Goal: Browse casually

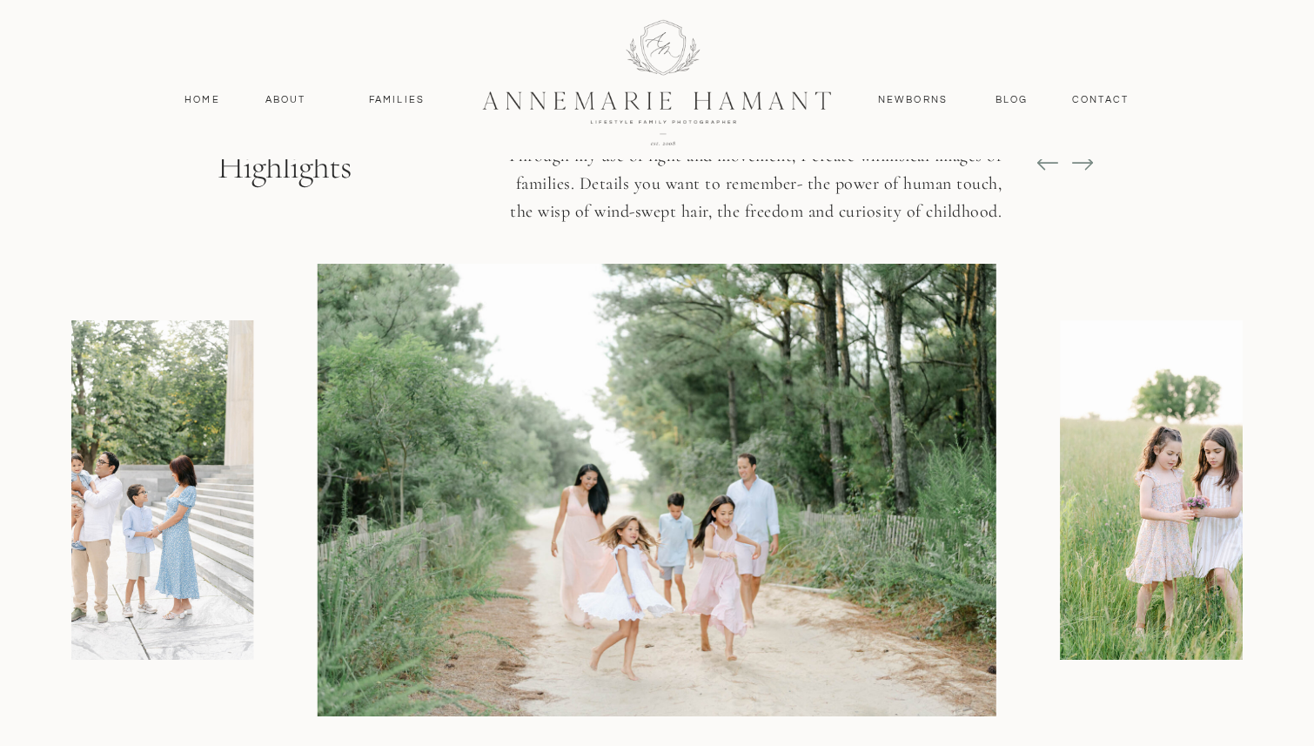
scroll to position [2047, 0]
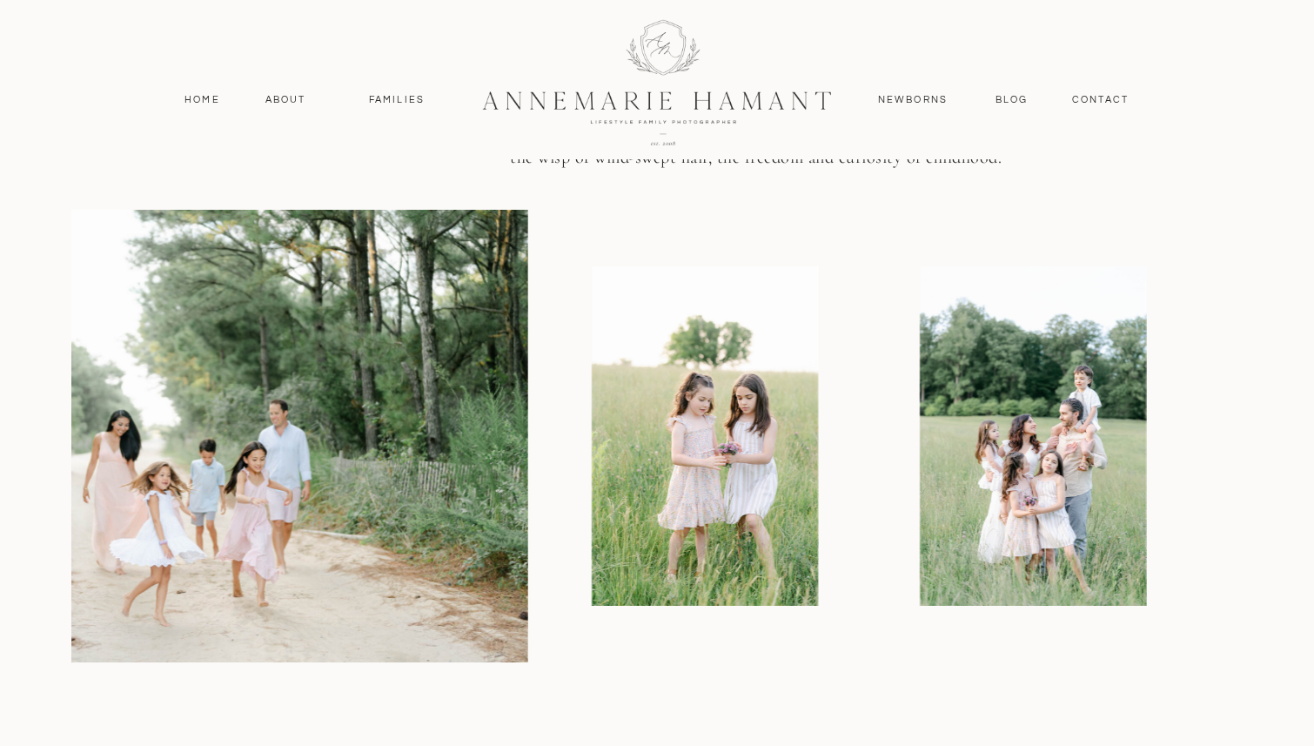
click at [592, 440] on img at bounding box center [705, 435] width 226 height 339
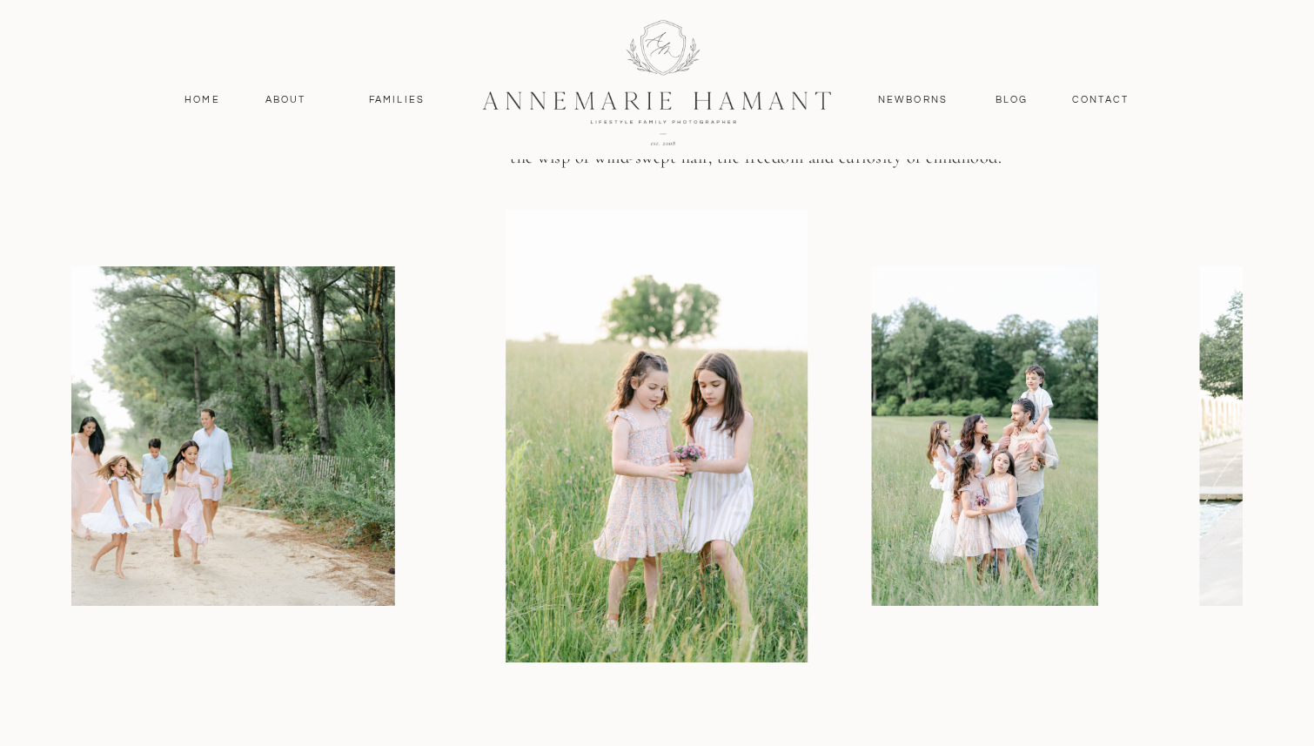
click at [923, 441] on img at bounding box center [985, 435] width 226 height 339
click at [872, 412] on img at bounding box center [985, 435] width 226 height 339
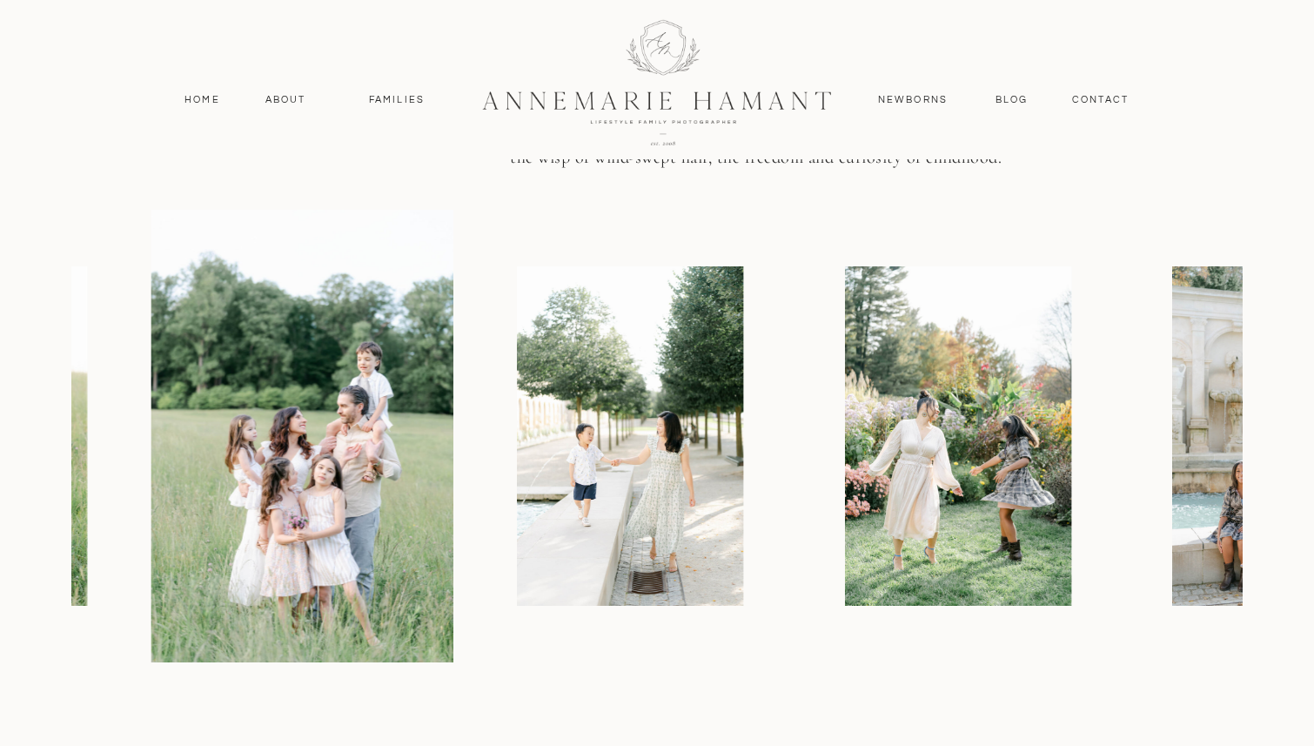
click at [641, 442] on img at bounding box center [630, 435] width 226 height 339
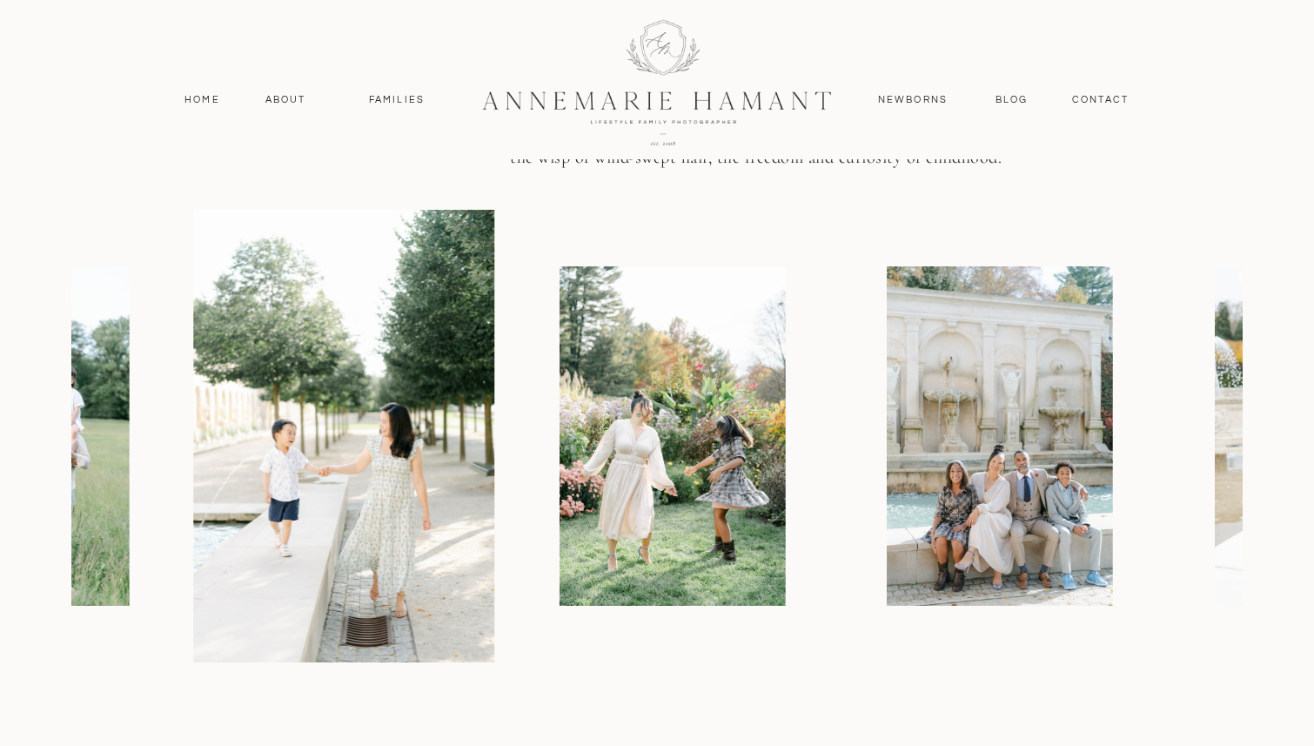
click at [559, 432] on img at bounding box center [672, 435] width 226 height 339
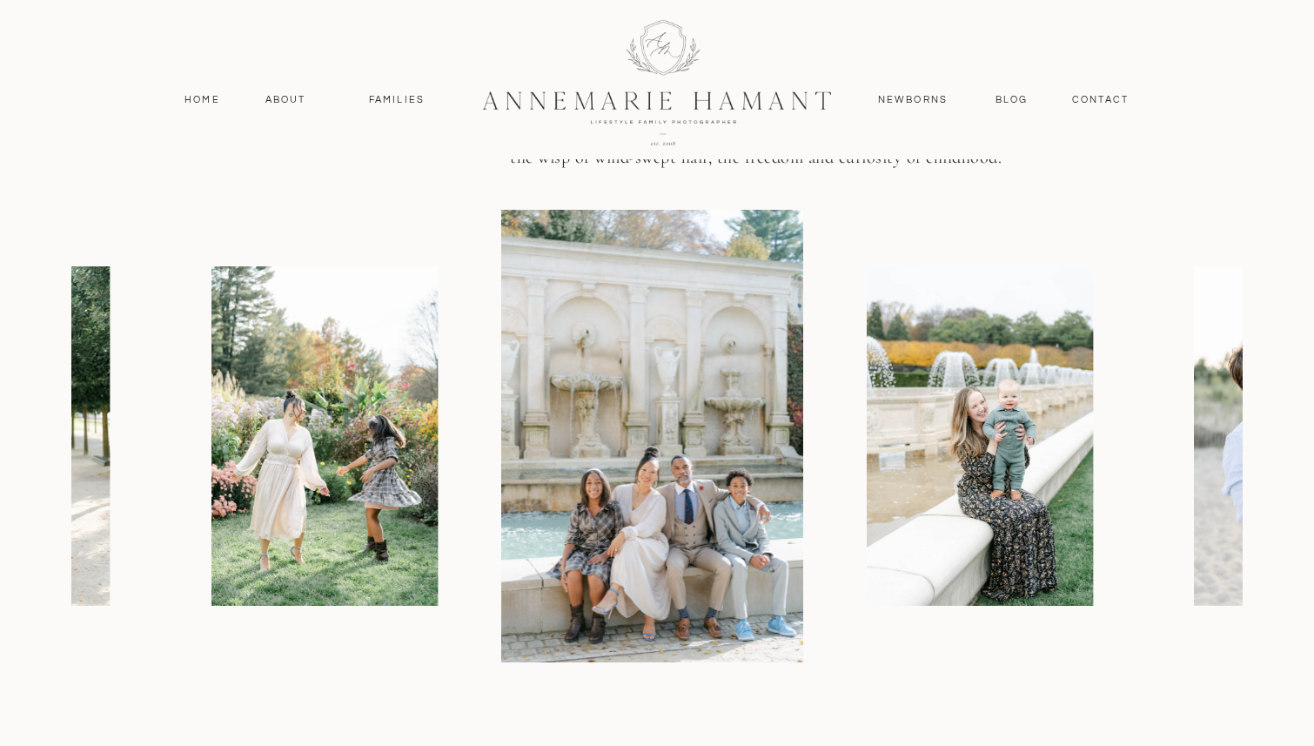
click at [867, 394] on img at bounding box center [980, 435] width 226 height 339
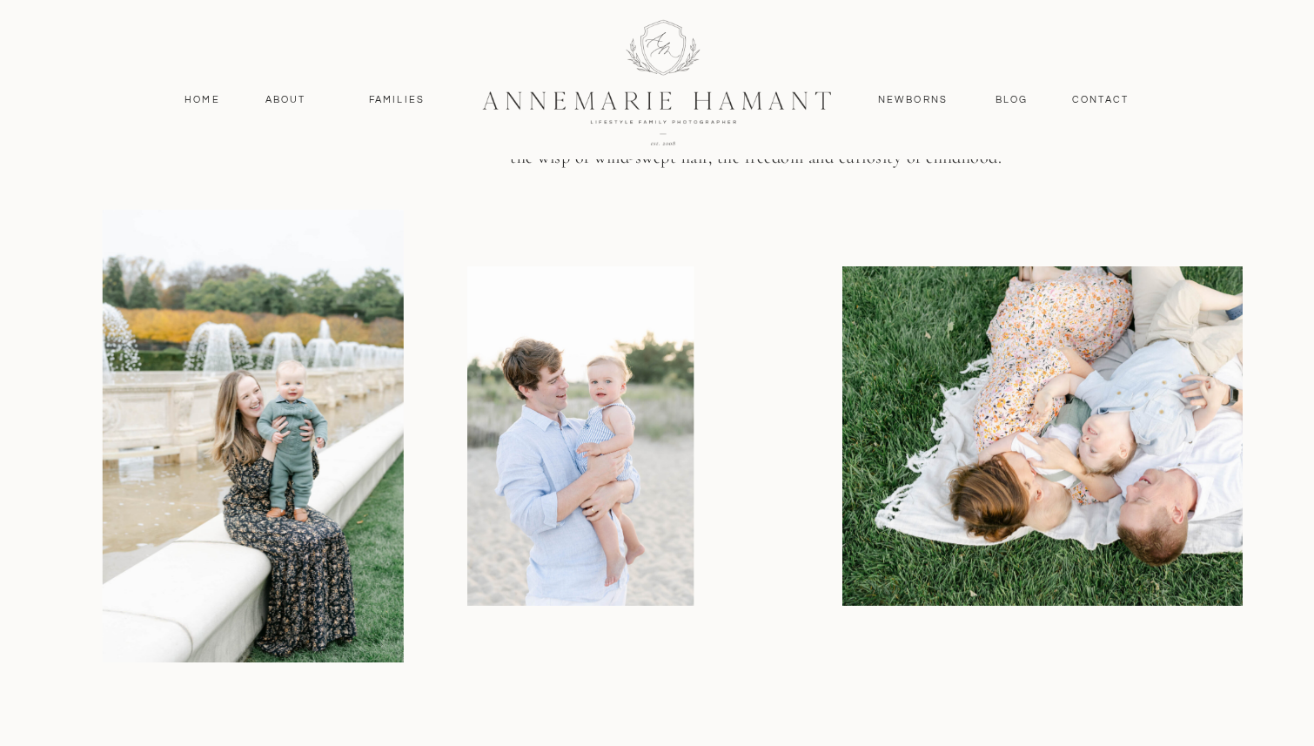
click at [546, 417] on img at bounding box center [581, 435] width 226 height 339
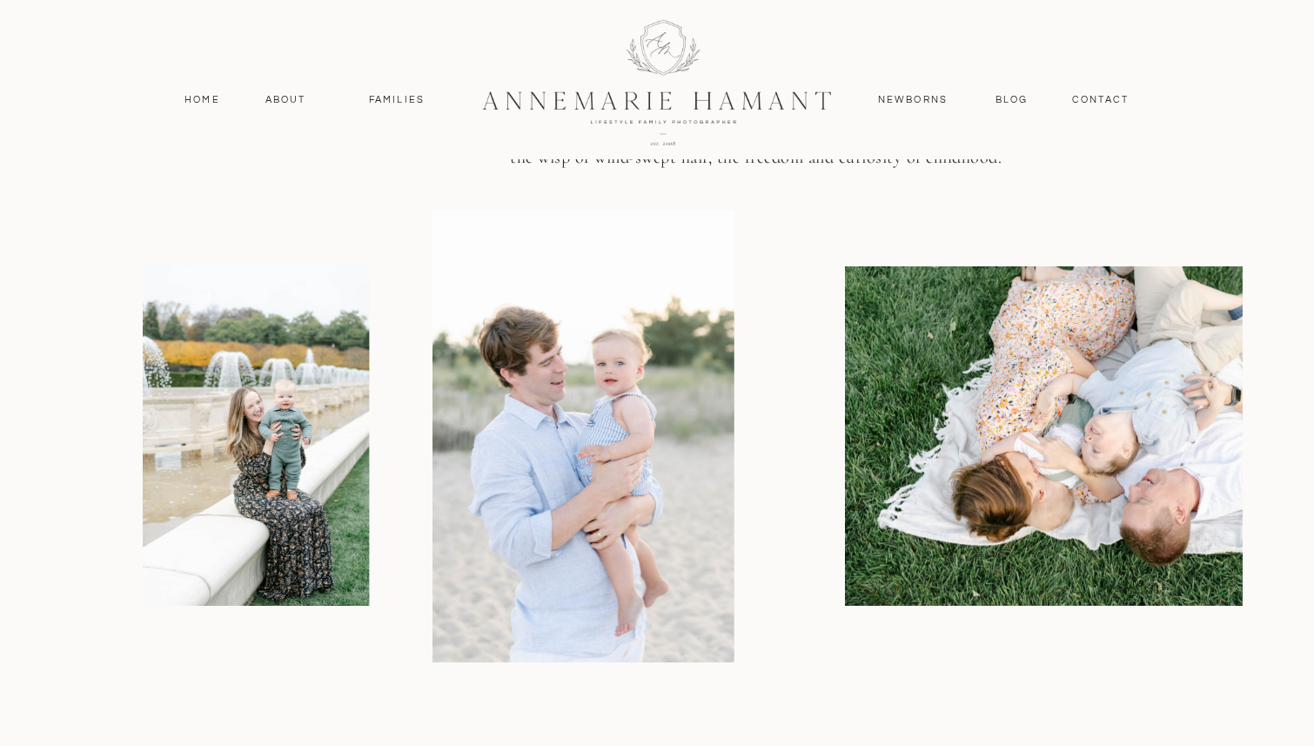
click at [846, 408] on img at bounding box center [1100, 435] width 509 height 339
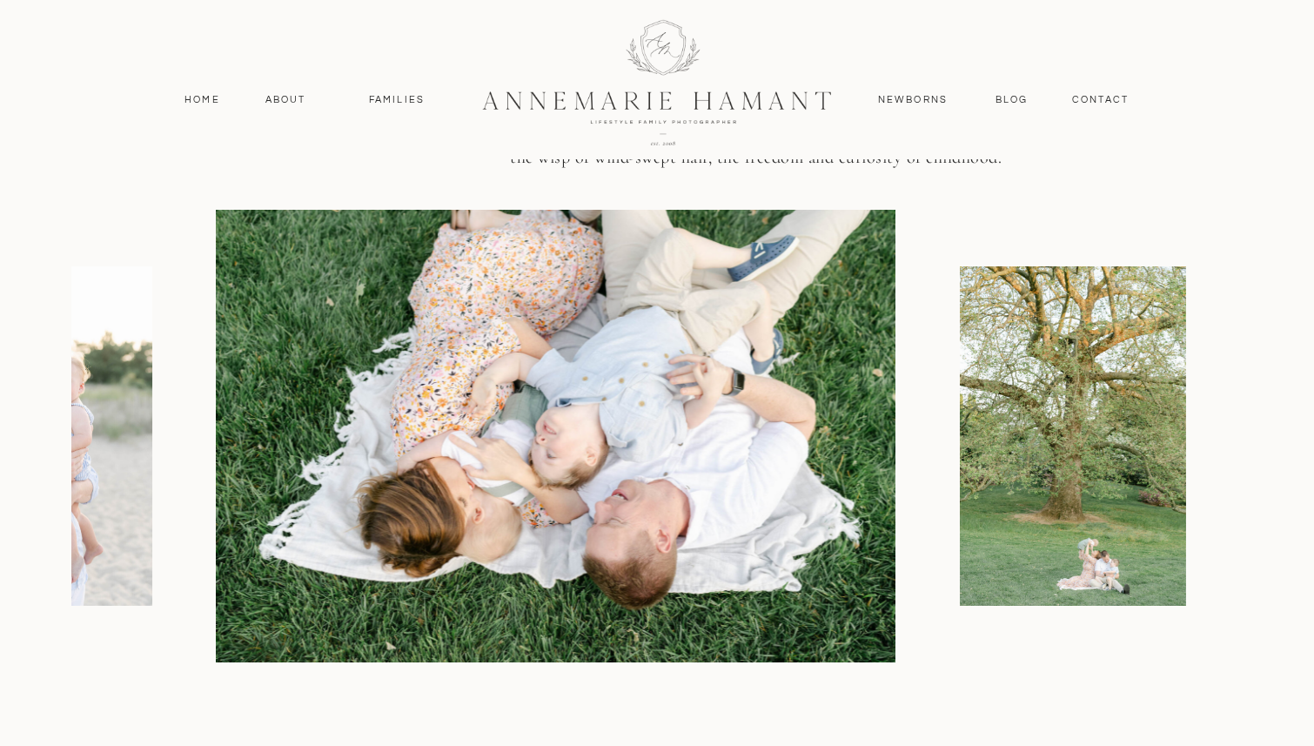
click at [220, 398] on img at bounding box center [556, 436] width 679 height 453
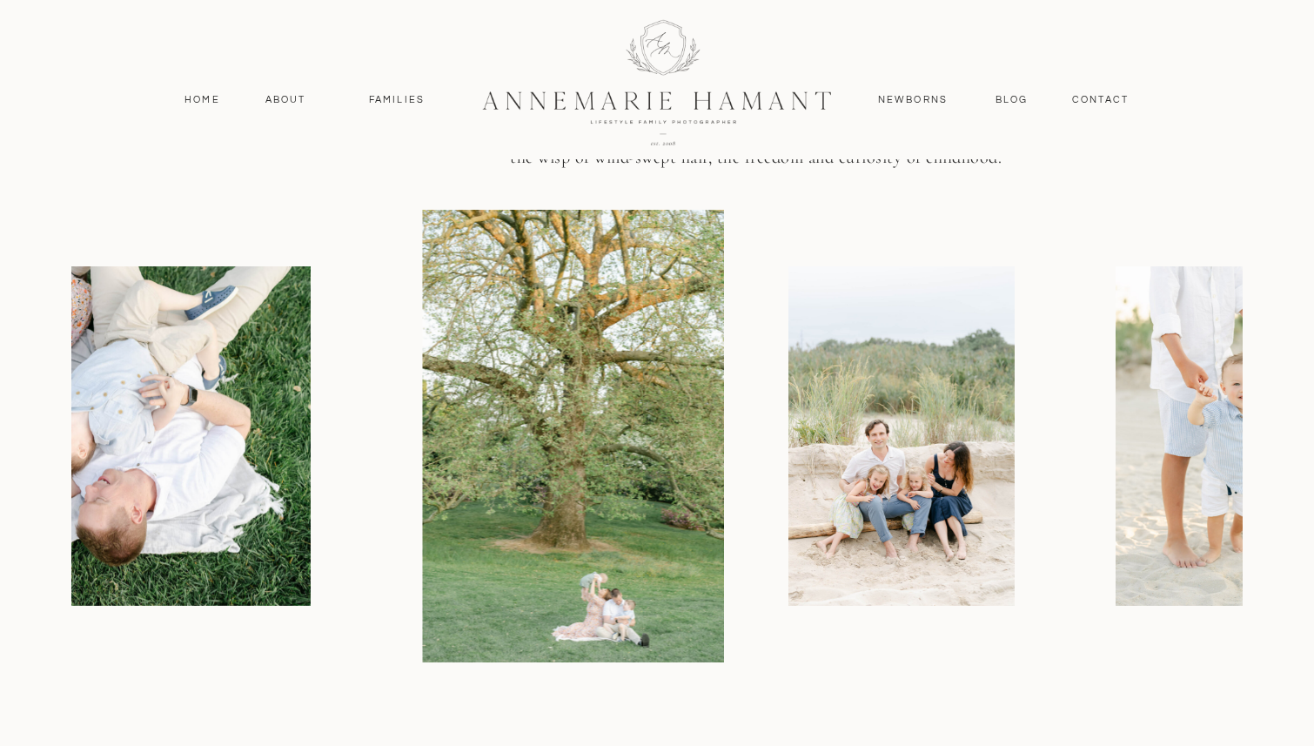
click at [788, 406] on img at bounding box center [901, 435] width 226 height 339
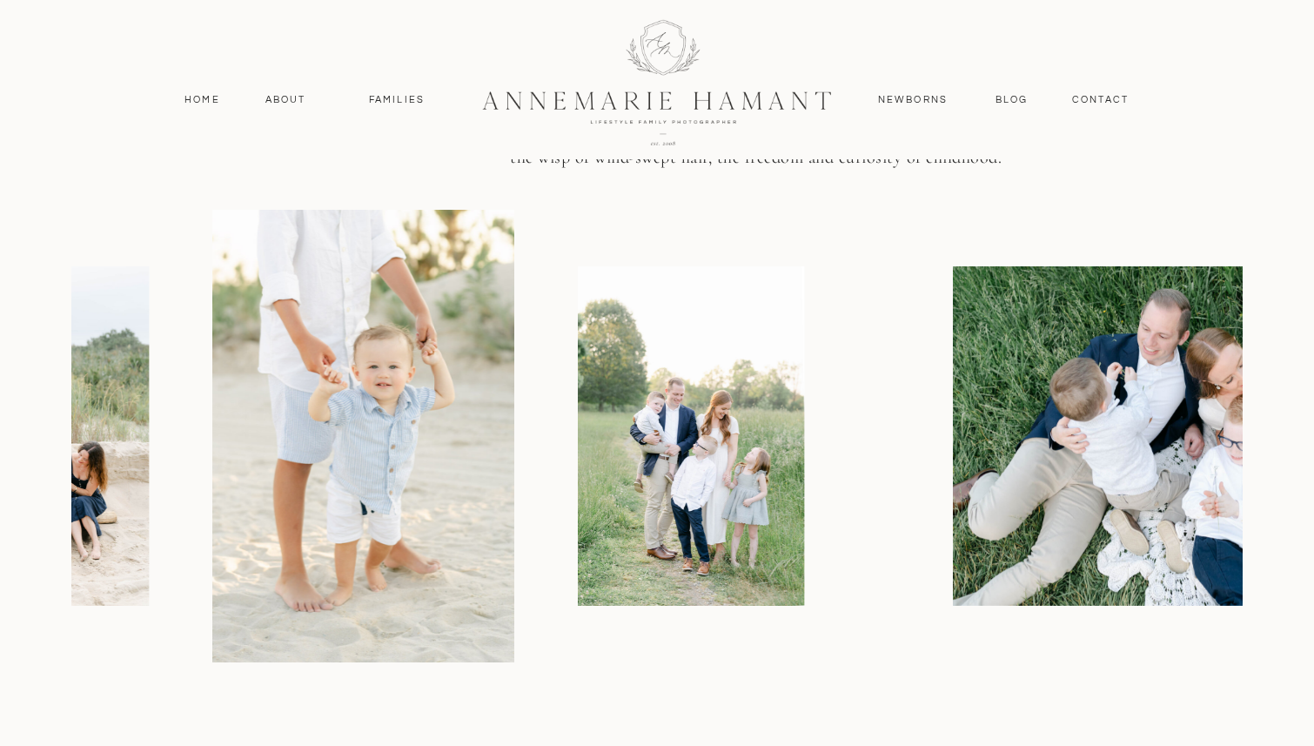
click at [627, 379] on img at bounding box center [691, 435] width 226 height 339
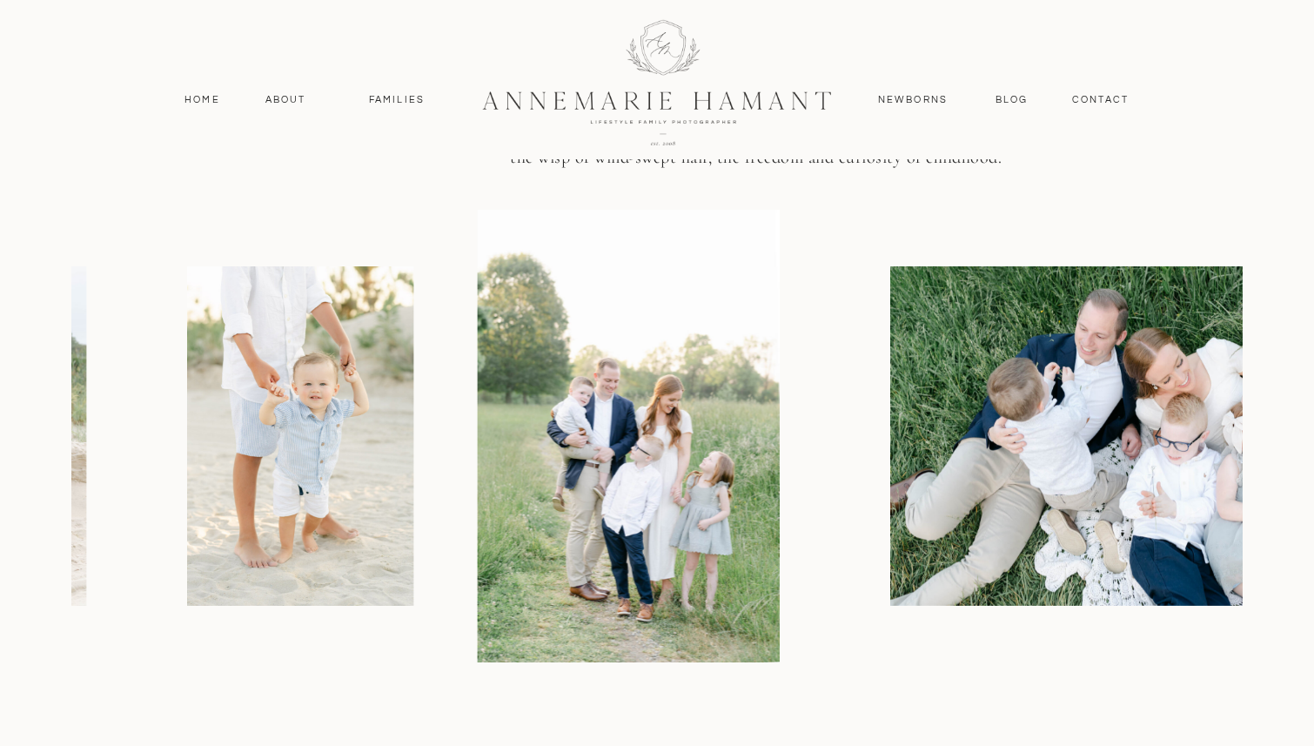
click at [890, 390] on img at bounding box center [1144, 435] width 509 height 339
